Goal: Task Accomplishment & Management: Manage account settings

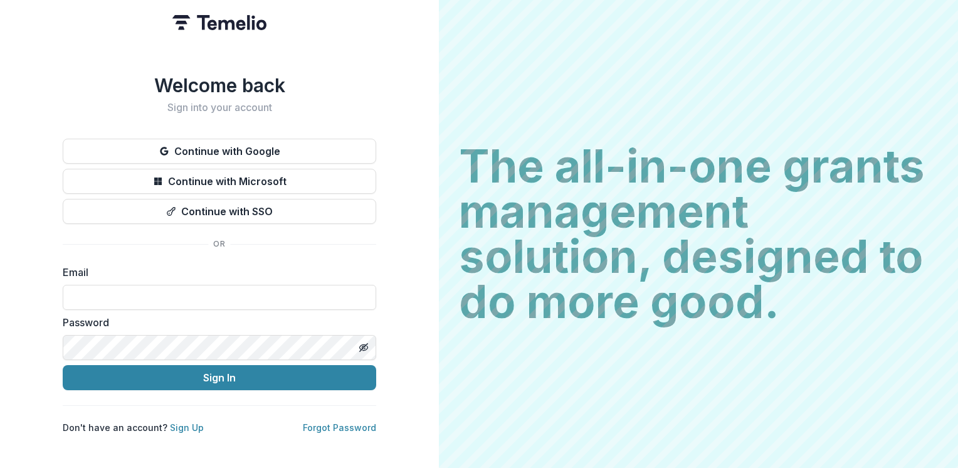
click at [265, 144] on button "Continue with Google" at bounding box center [219, 151] width 313 height 25
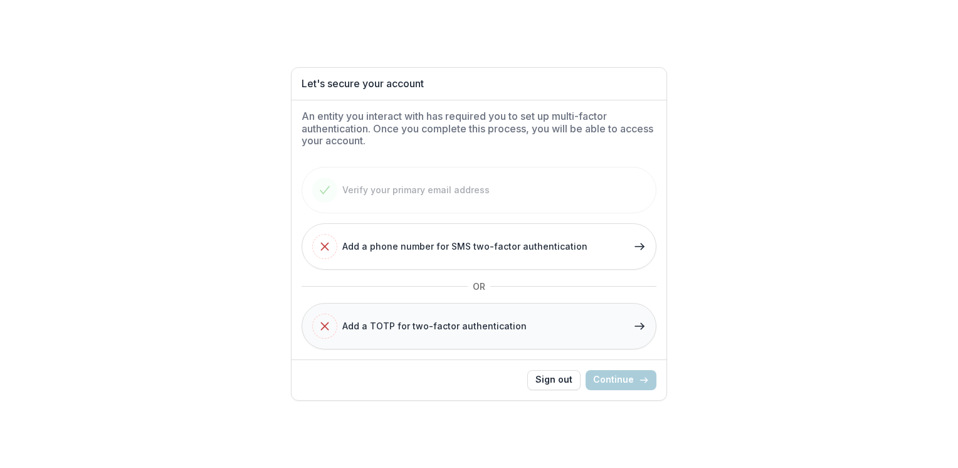
click at [397, 337] on div "Add a TOTP for two-factor authentication" at bounding box center [419, 325] width 214 height 25
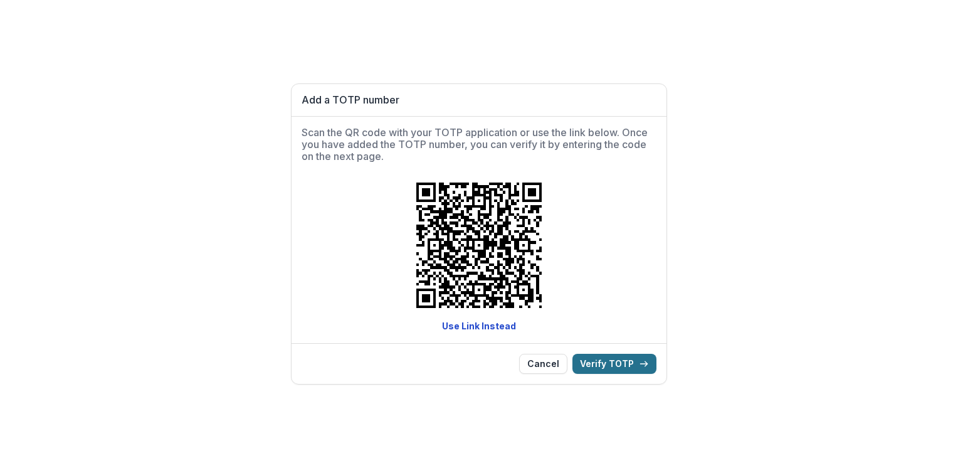
click at [610, 358] on button "Verify TOTP" at bounding box center [614, 364] width 84 height 20
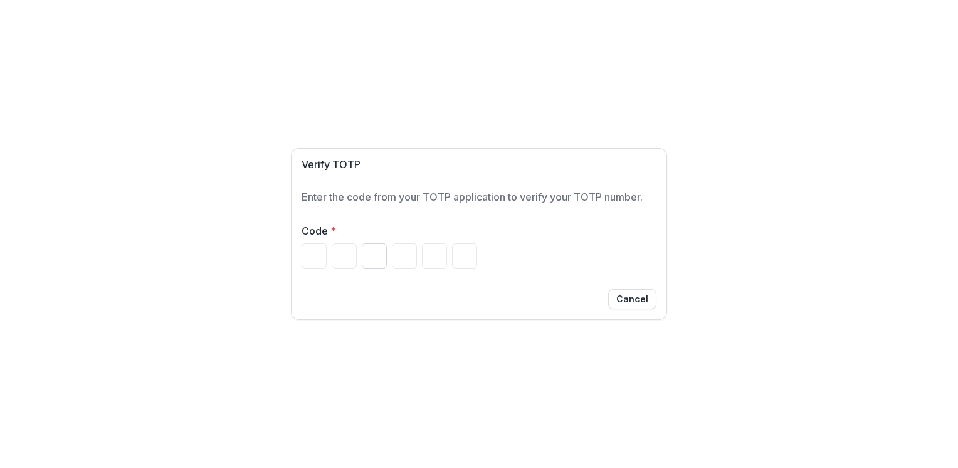
type input "*"
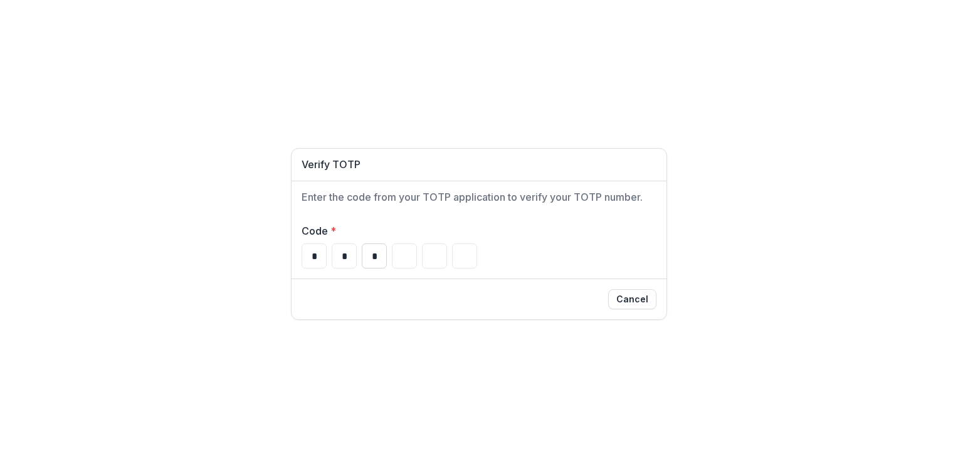
type input "*"
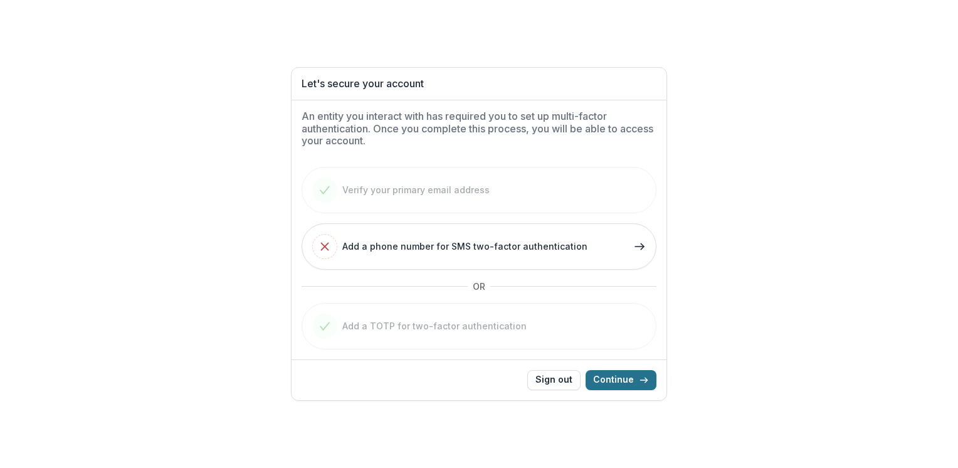
click at [638, 387] on button "Continue" at bounding box center [620, 380] width 71 height 20
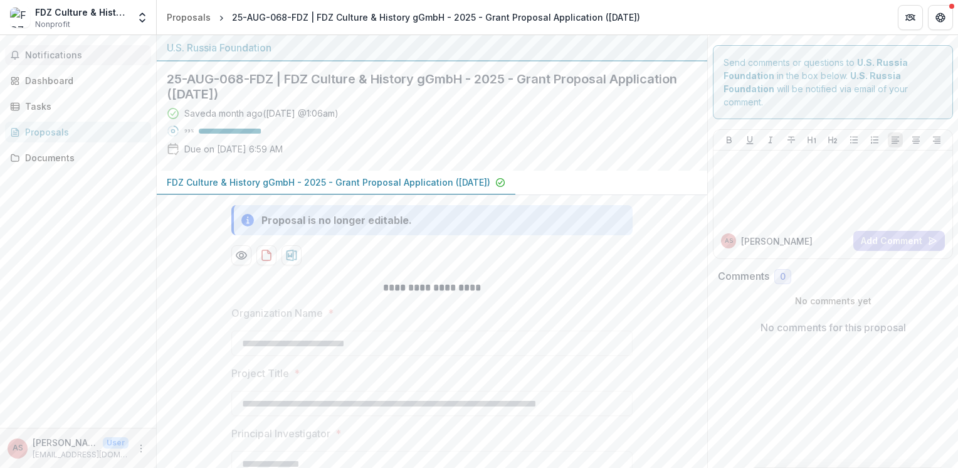
click at [34, 51] on span "Notifications" at bounding box center [85, 55] width 121 height 11
click at [59, 83] on div "Dashboard" at bounding box center [83, 80] width 116 height 13
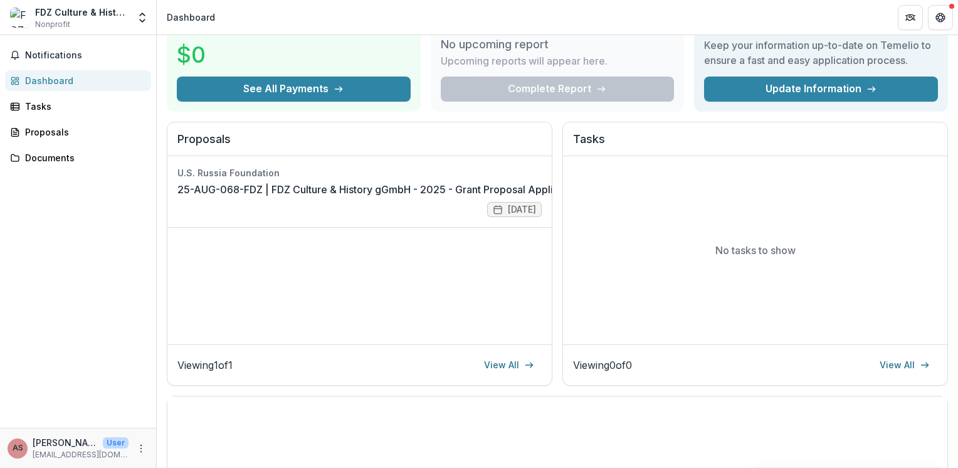
scroll to position [125, 0]
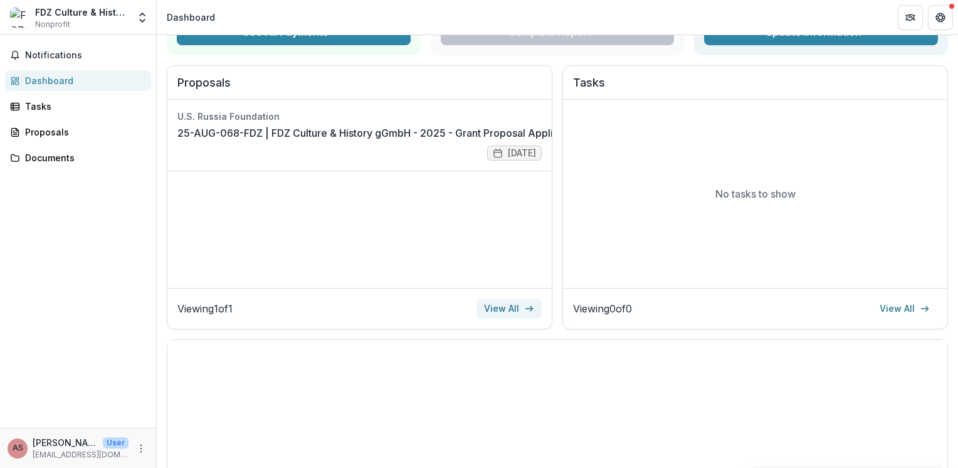
click at [521, 311] on link "View All" at bounding box center [508, 308] width 65 height 20
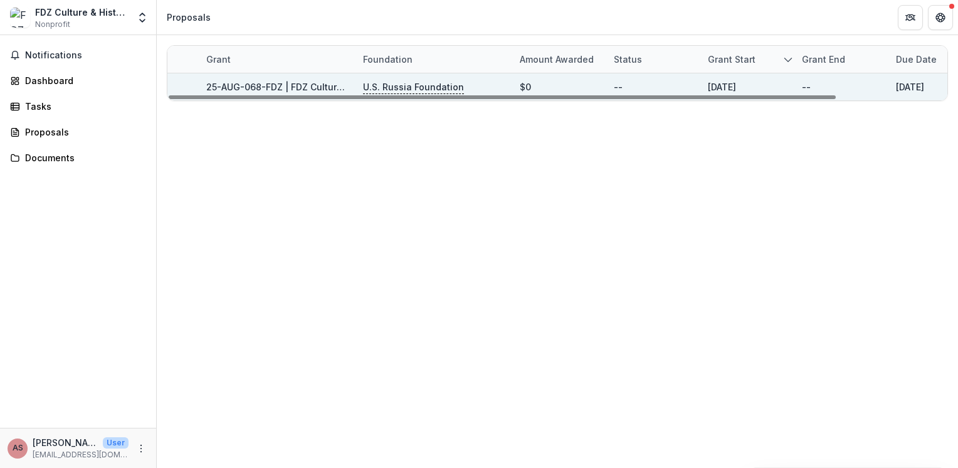
click at [325, 86] on link "25-AUG-068-FDZ | FDZ Culture & History gGmbH - 2025 - Grant Proposal Applicatio…" at bounding box center [410, 86] width 408 height 11
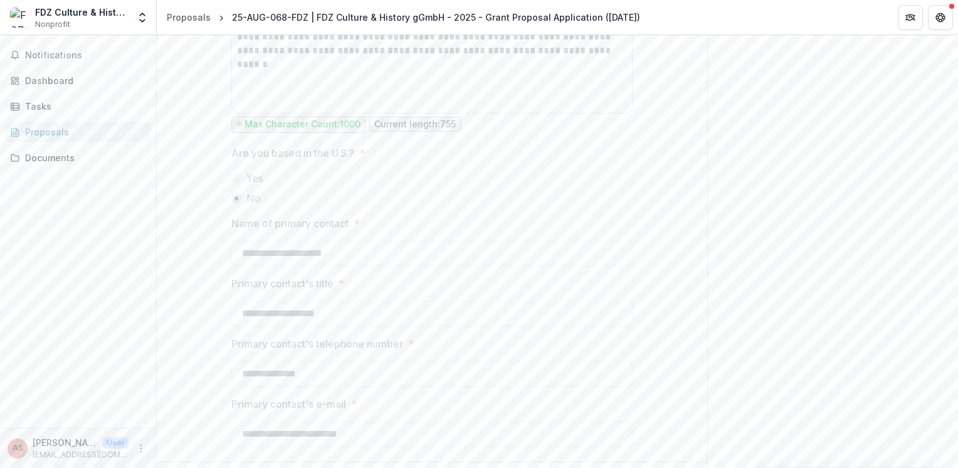
scroll to position [892, 0]
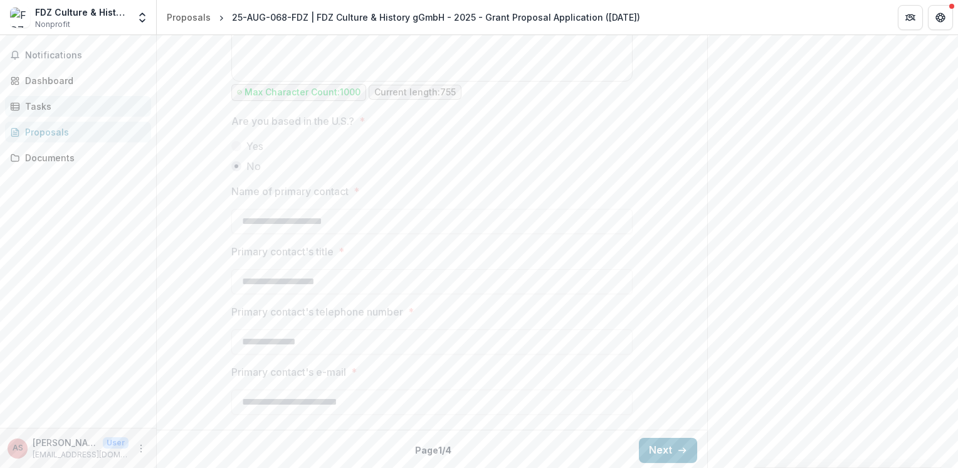
click at [56, 104] on div "Tasks" at bounding box center [83, 106] width 116 height 13
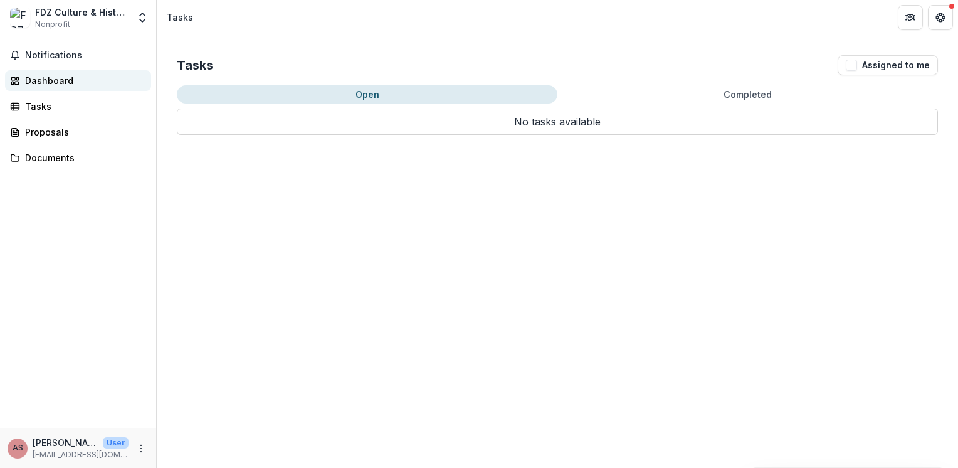
click at [55, 86] on div "Dashboard" at bounding box center [83, 80] width 116 height 13
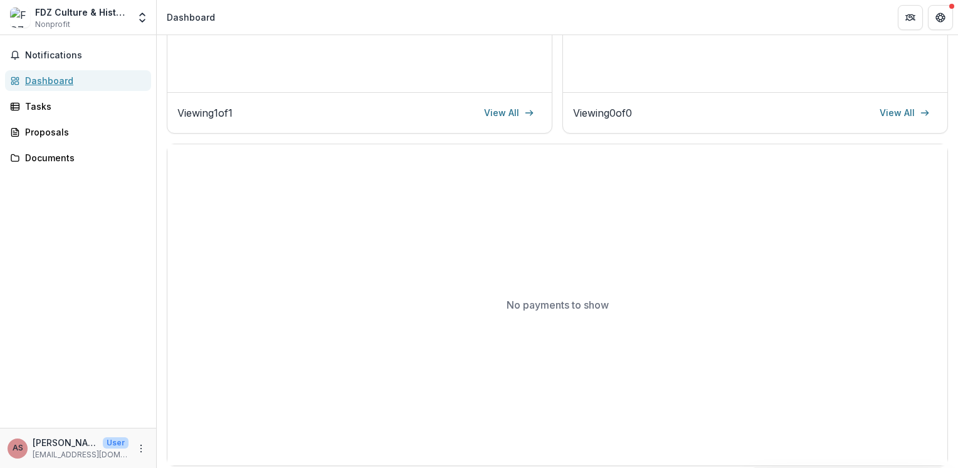
scroll to position [327, 0]
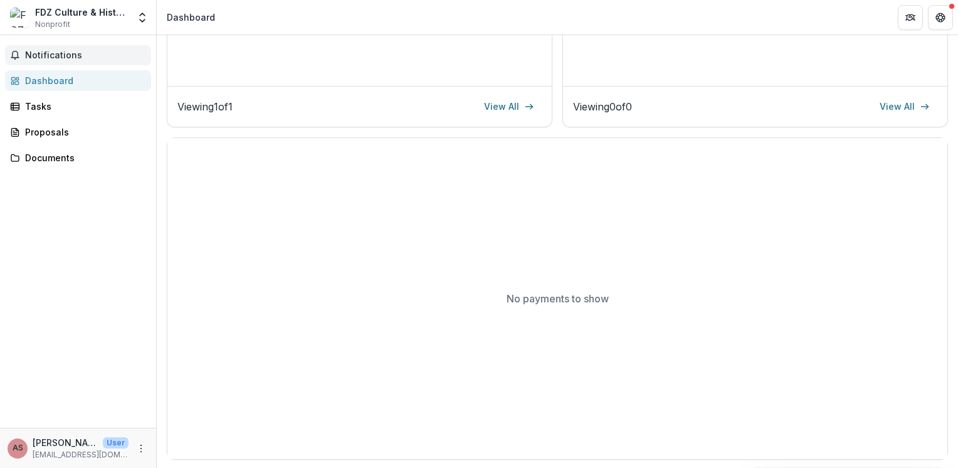
click at [41, 56] on span "Notifications" at bounding box center [85, 55] width 121 height 11
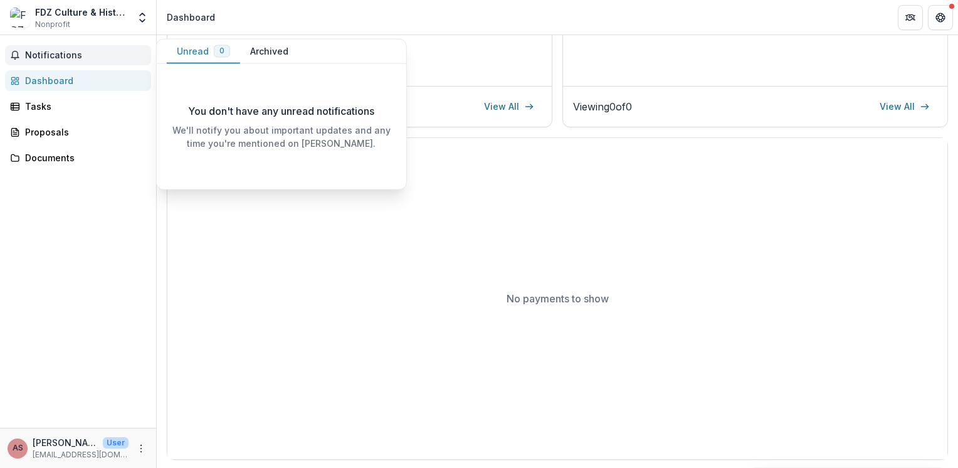
drag, startPoint x: 274, startPoint y: 51, endPoint x: 249, endPoint y: 51, distance: 24.4
click at [275, 51] on button "Archived" at bounding box center [269, 51] width 58 height 24
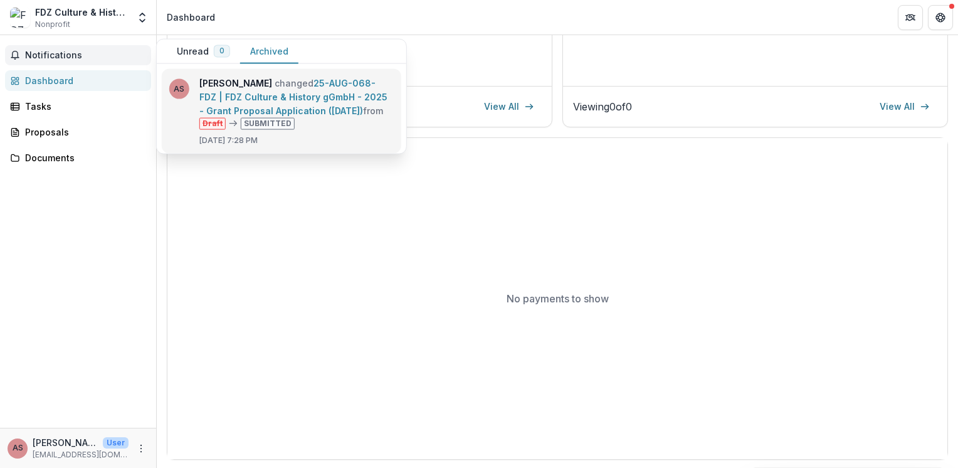
click at [248, 101] on link "25-AUG-068-FDZ | FDZ Culture & History gGmbH - 2025 - Grant Proposal Applicatio…" at bounding box center [293, 97] width 188 height 38
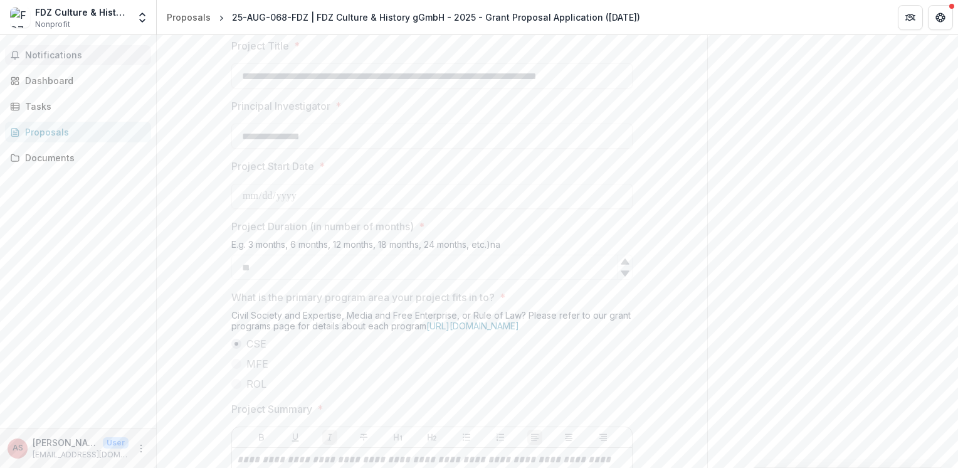
click at [50, 46] on button "Notifications" at bounding box center [78, 55] width 146 height 20
click at [14, 16] on img at bounding box center [20, 18] width 20 height 20
click at [108, 21] on div "FDZ Culture & History gGmbH Nonprofit" at bounding box center [81, 18] width 93 height 24
click at [100, 10] on div "FDZ Culture & History gGmbH" at bounding box center [81, 12] width 93 height 13
click at [142, 23] on icon "Open entity switcher" at bounding box center [142, 17] width 13 height 13
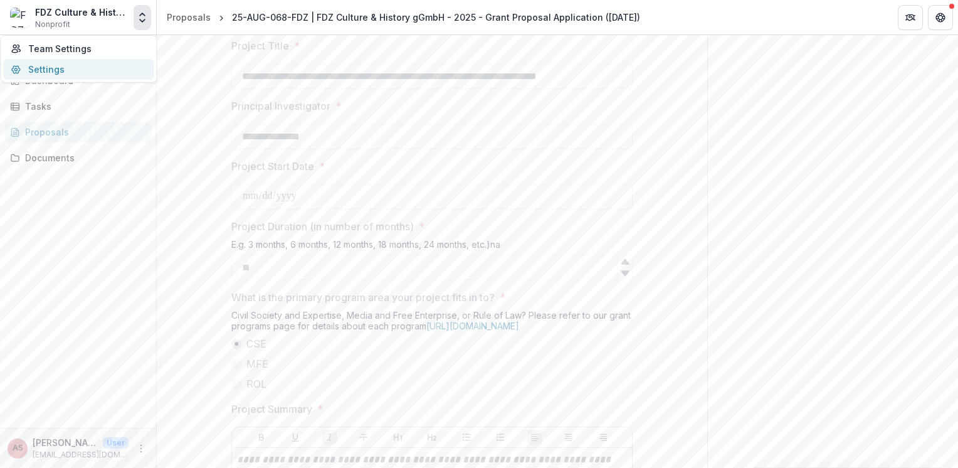
click at [53, 76] on link "Settings" at bounding box center [78, 69] width 150 height 21
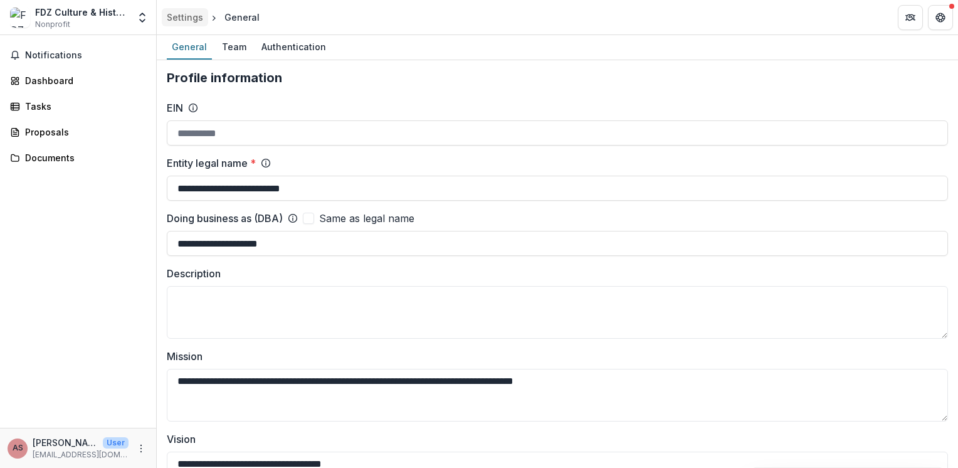
click at [177, 14] on div "Settings" at bounding box center [185, 17] width 36 height 13
click at [236, 41] on div "Team" at bounding box center [234, 47] width 34 height 18
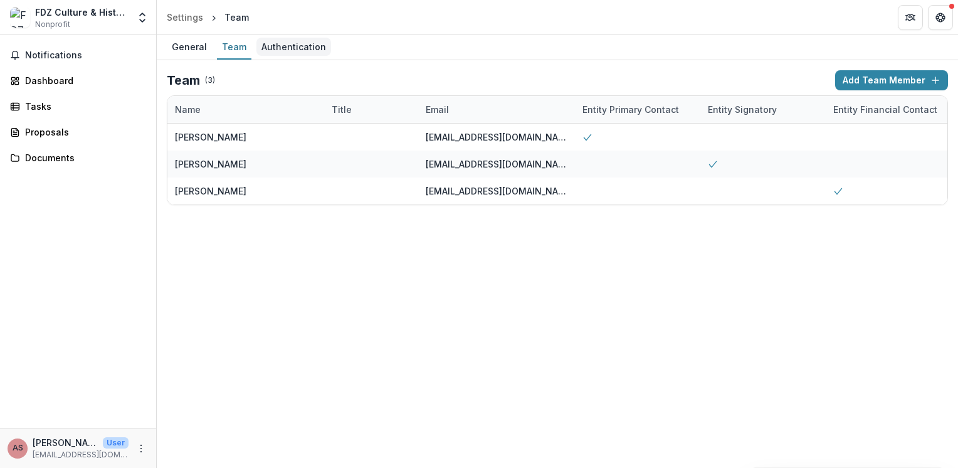
click at [291, 46] on div "Authentication" at bounding box center [293, 47] width 75 height 18
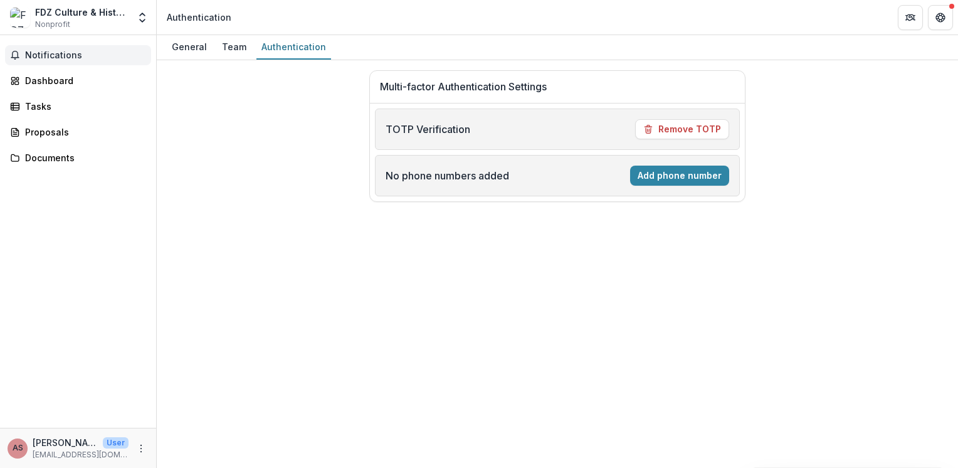
click at [53, 51] on span "Notifications" at bounding box center [85, 55] width 121 height 11
click at [73, 13] on div "FDZ Culture & History gGmbH" at bounding box center [81, 12] width 93 height 13
click at [45, 52] on span "Notifications" at bounding box center [85, 55] width 121 height 11
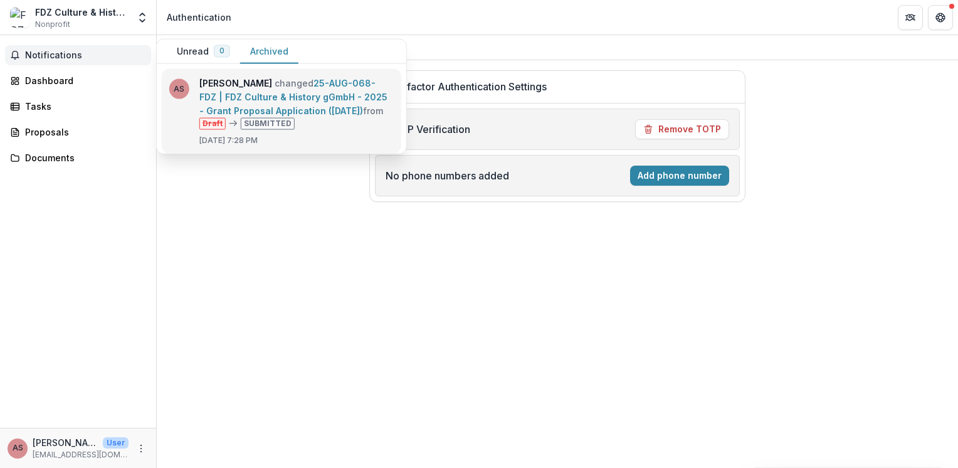
click at [266, 116] on link "25-AUG-068-FDZ | FDZ Culture & History gGmbH - 2025 - Grant Proposal Applicatio…" at bounding box center [293, 97] width 188 height 38
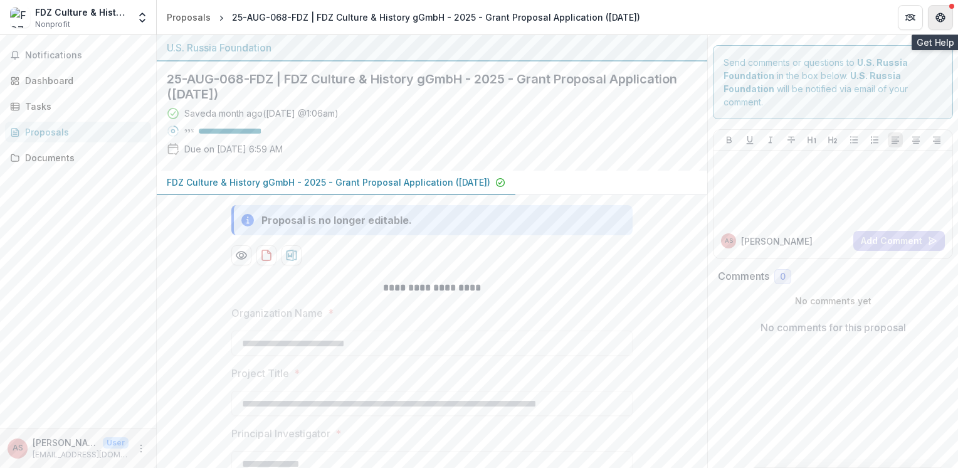
click at [933, 17] on button "Get Help" at bounding box center [940, 17] width 25 height 25
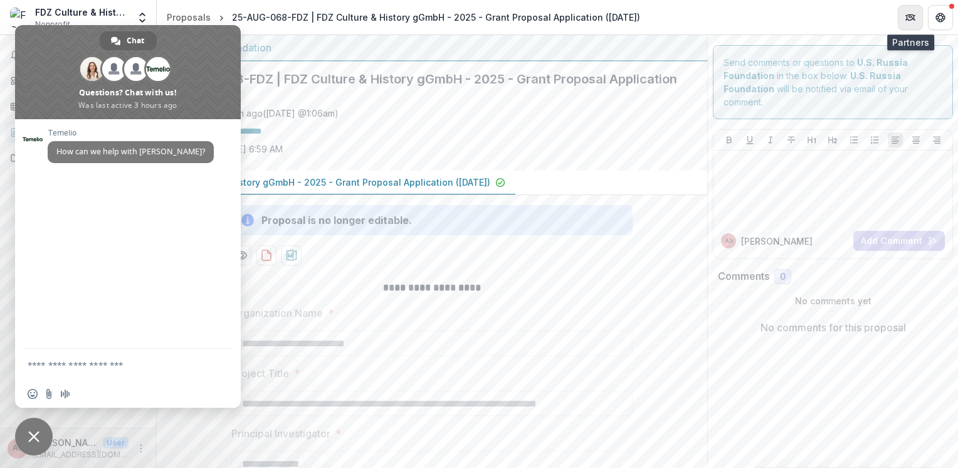
click at [905, 16] on icon "Partners" at bounding box center [910, 18] width 10 height 10
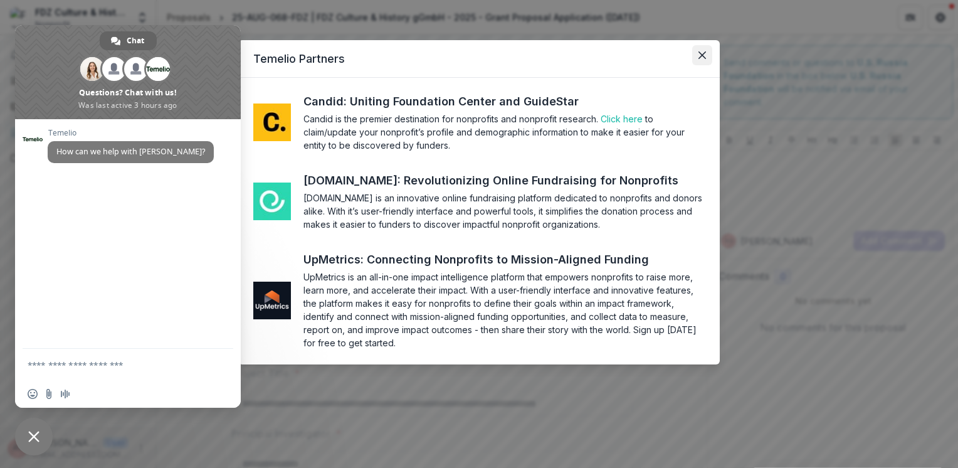
click at [698, 56] on icon "Close" at bounding box center [702, 55] width 8 height 8
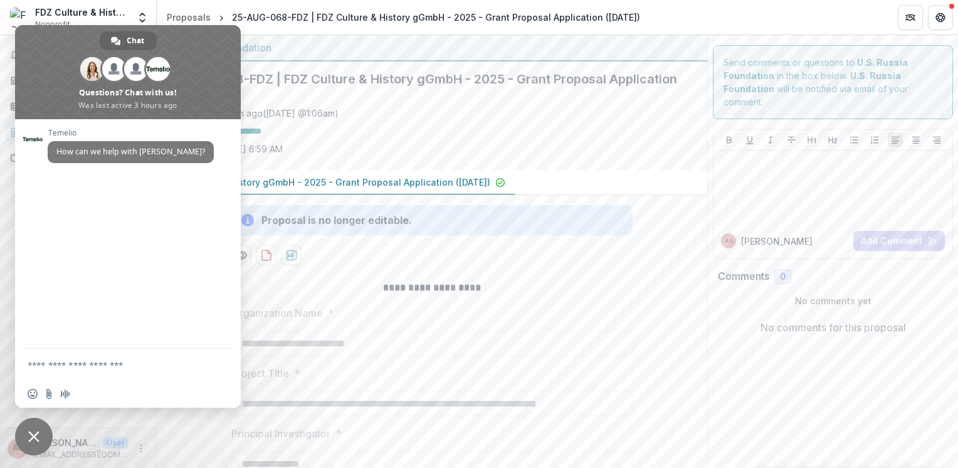
click at [703, 16] on header "Proposals 25-AUG-068-FDZ | FDZ Culture & History gGmbH - 2025 - Grant Proposal …" at bounding box center [557, 17] width 801 height 34
click at [38, 432] on span "Close chat" at bounding box center [33, 436] width 11 height 11
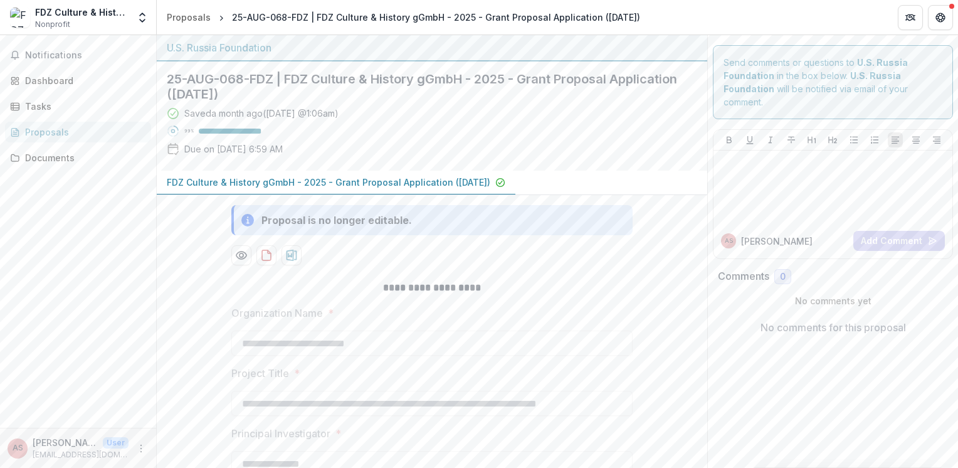
click at [134, 453] on div "AS Anastasija Stefanovic User anastasija.s@helsingor.io" at bounding box center [78, 448] width 141 height 24
click at [142, 450] on icon "More" at bounding box center [141, 448] width 10 height 10
click at [174, 443] on button "Logout" at bounding box center [224, 442] width 134 height 21
